Goal: Task Accomplishment & Management: Manage account settings

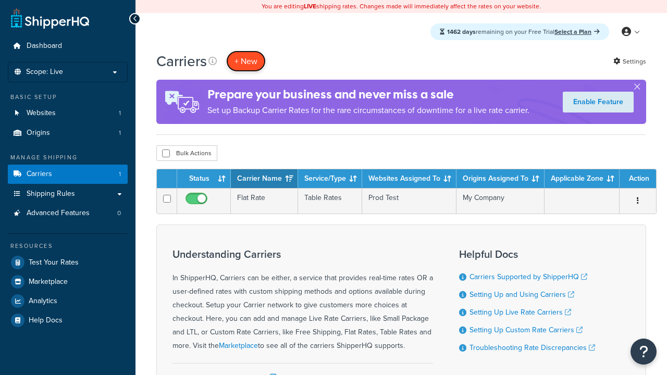
click at [246, 51] on button "+ New" at bounding box center [246, 61] width 40 height 21
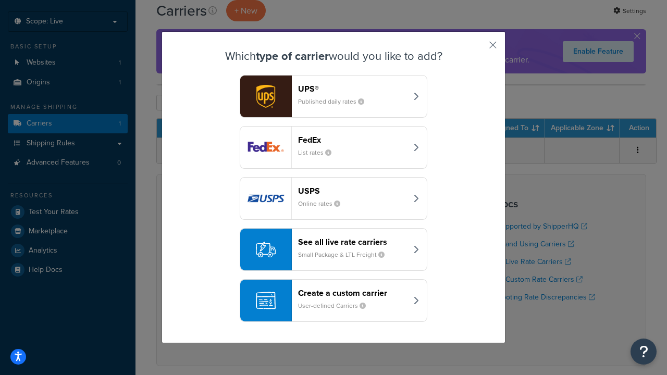
click at [352, 140] on header "FedEx" at bounding box center [352, 140] width 109 height 10
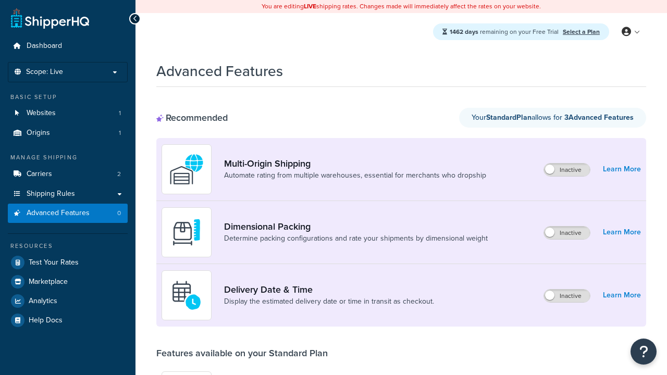
scroll to position [273, 0]
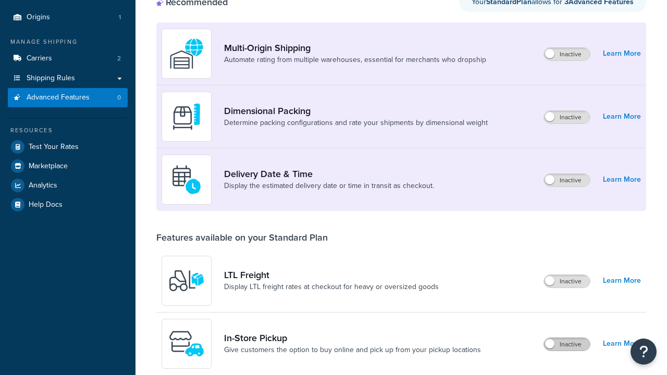
click at [567, 338] on label "Inactive" at bounding box center [567, 344] width 46 height 13
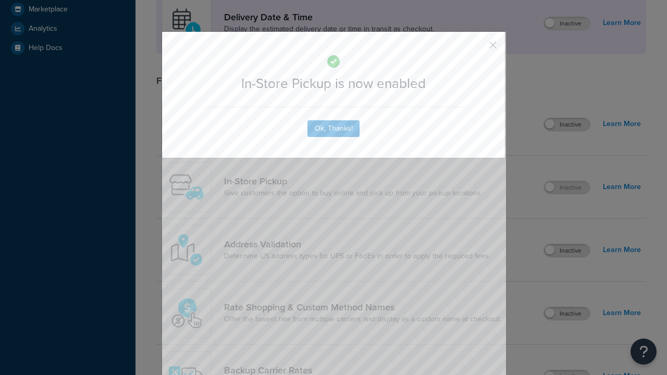
scroll to position [0, 0]
click at [477, 48] on button "button" at bounding box center [477, 48] width 3 height 3
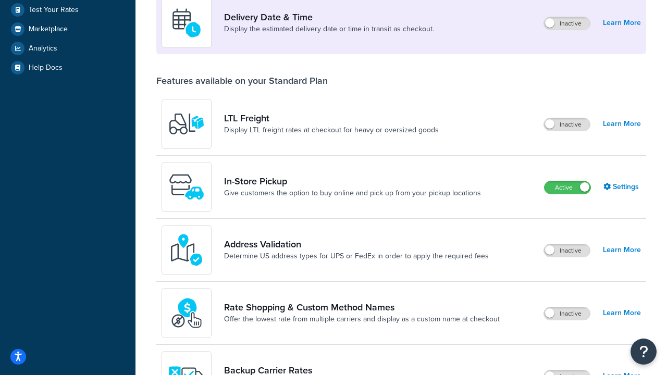
scroll to position [292, 0]
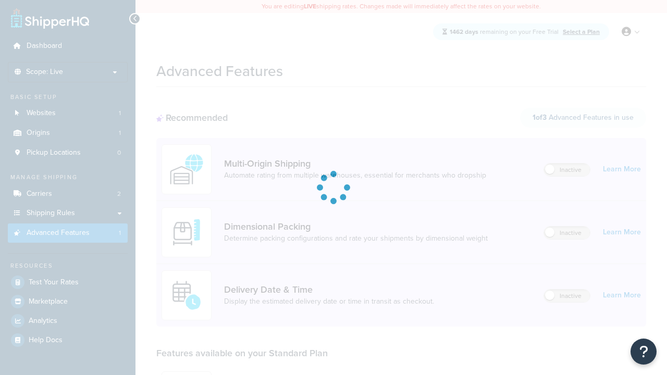
scroll to position [91, 0]
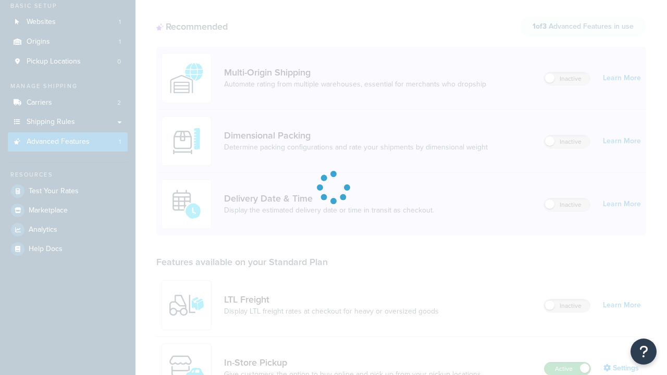
click at [568, 369] on label "Active" at bounding box center [568, 369] width 46 height 13
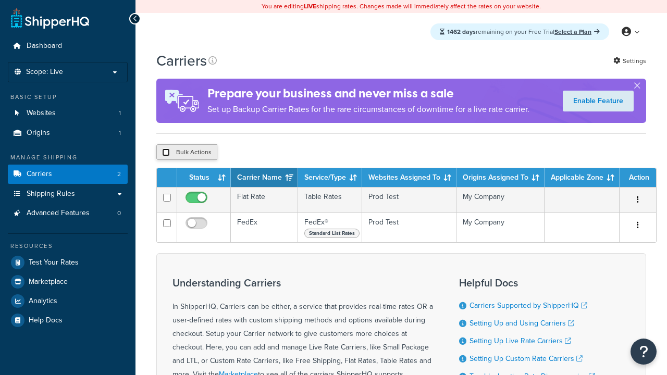
click at [166, 154] on input "checkbox" at bounding box center [166, 153] width 8 height 8
checkbox input "true"
click at [0, 0] on button "Delete" at bounding box center [0, 0] width 0 height 0
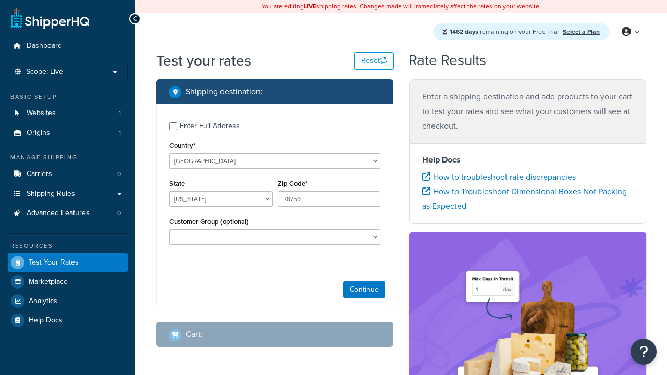
select select "TX"
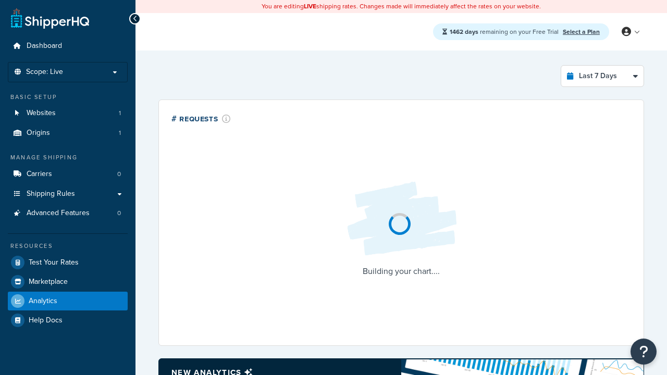
select select "last_7_days"
click at [135, 19] on icon at bounding box center [135, 18] width 5 height 7
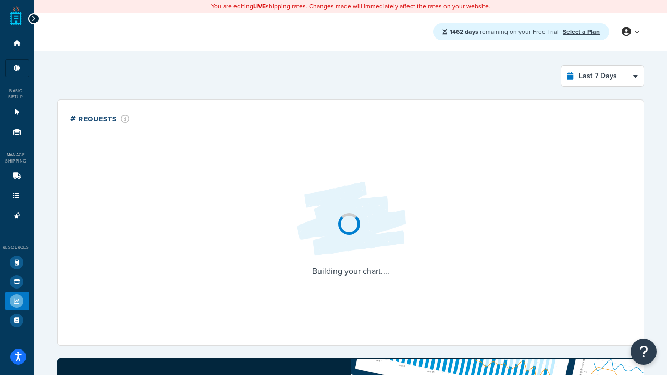
click at [33, 15] on icon at bounding box center [33, 18] width 5 height 7
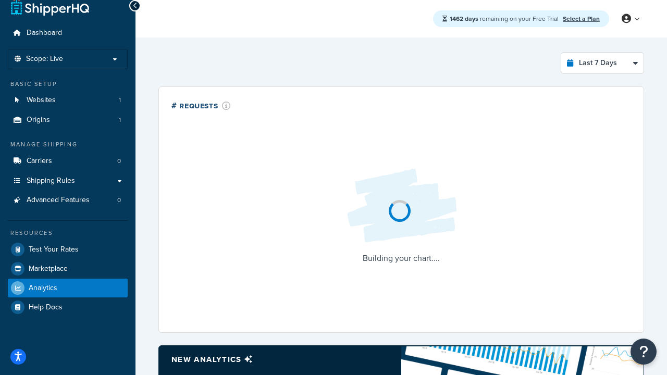
click at [581, 18] on link "Select a Plan" at bounding box center [581, 18] width 37 height 9
